Goal: Task Accomplishment & Management: Manage account settings

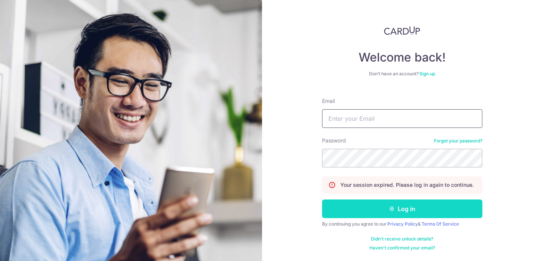
type input "DD_LEOW@HOTMAIL.COM"
click at [359, 209] on button "Log in" at bounding box center [402, 209] width 160 height 19
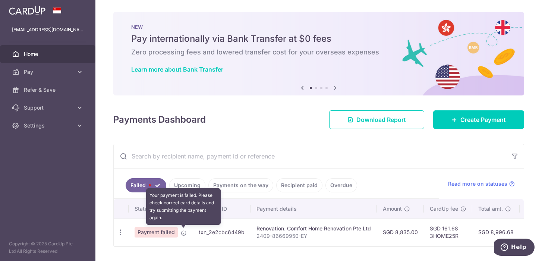
click at [182, 231] on icon at bounding box center [184, 233] width 6 height 6
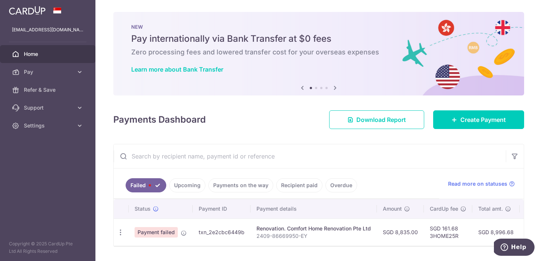
click at [164, 232] on span "Payment failed" at bounding box center [156, 232] width 43 height 10
click at [117, 228] on div "Update payment Upload doc" at bounding box center [121, 233] width 14 height 14
click at [120, 231] on icon "button" at bounding box center [121, 233] width 8 height 8
click at [135, 250] on span "Update payment" at bounding box center [160, 252] width 51 height 9
radio input "true"
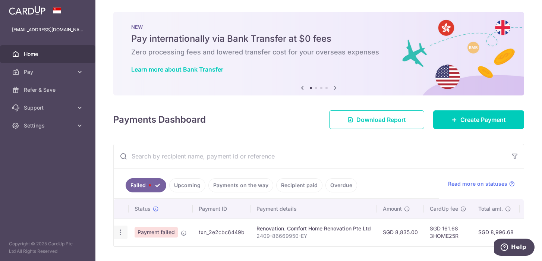
type input "8,835.00"
type input "2409-86669950-EY"
type input "3rd Payment 30%"
type input "3HOME25R"
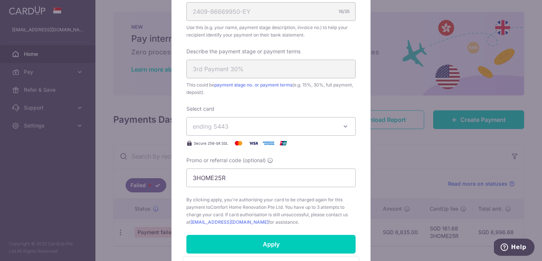
scroll to position [350, 0]
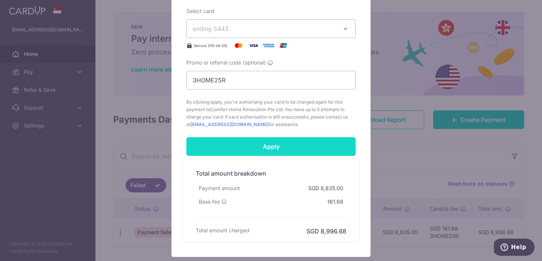
click at [268, 149] on input "Apply" at bounding box center [271, 146] width 169 height 19
